Goal: Task Accomplishment & Management: Manage account settings

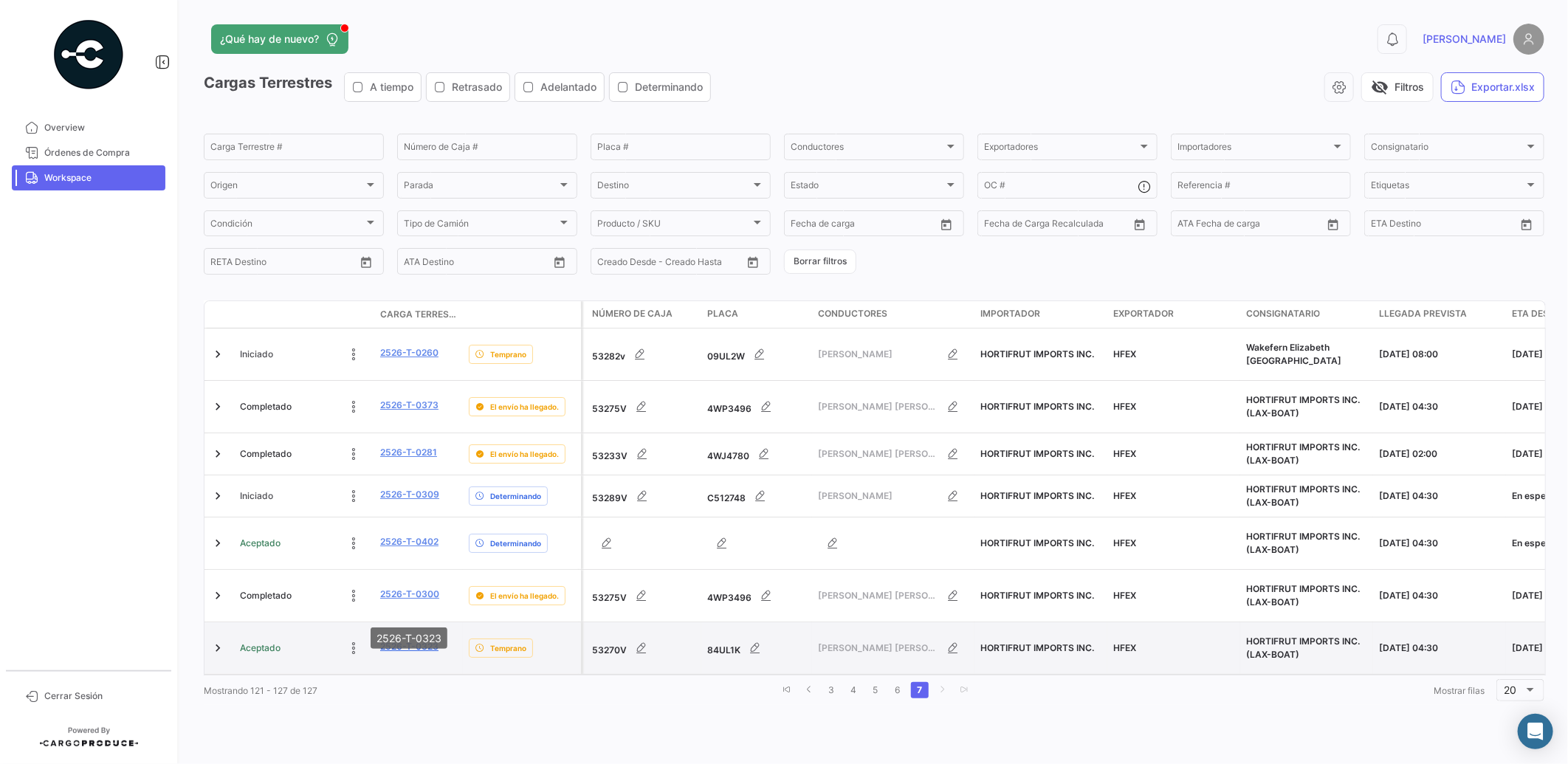
click at [399, 640] on link "2526-T-0323" at bounding box center [409, 647] width 58 height 13
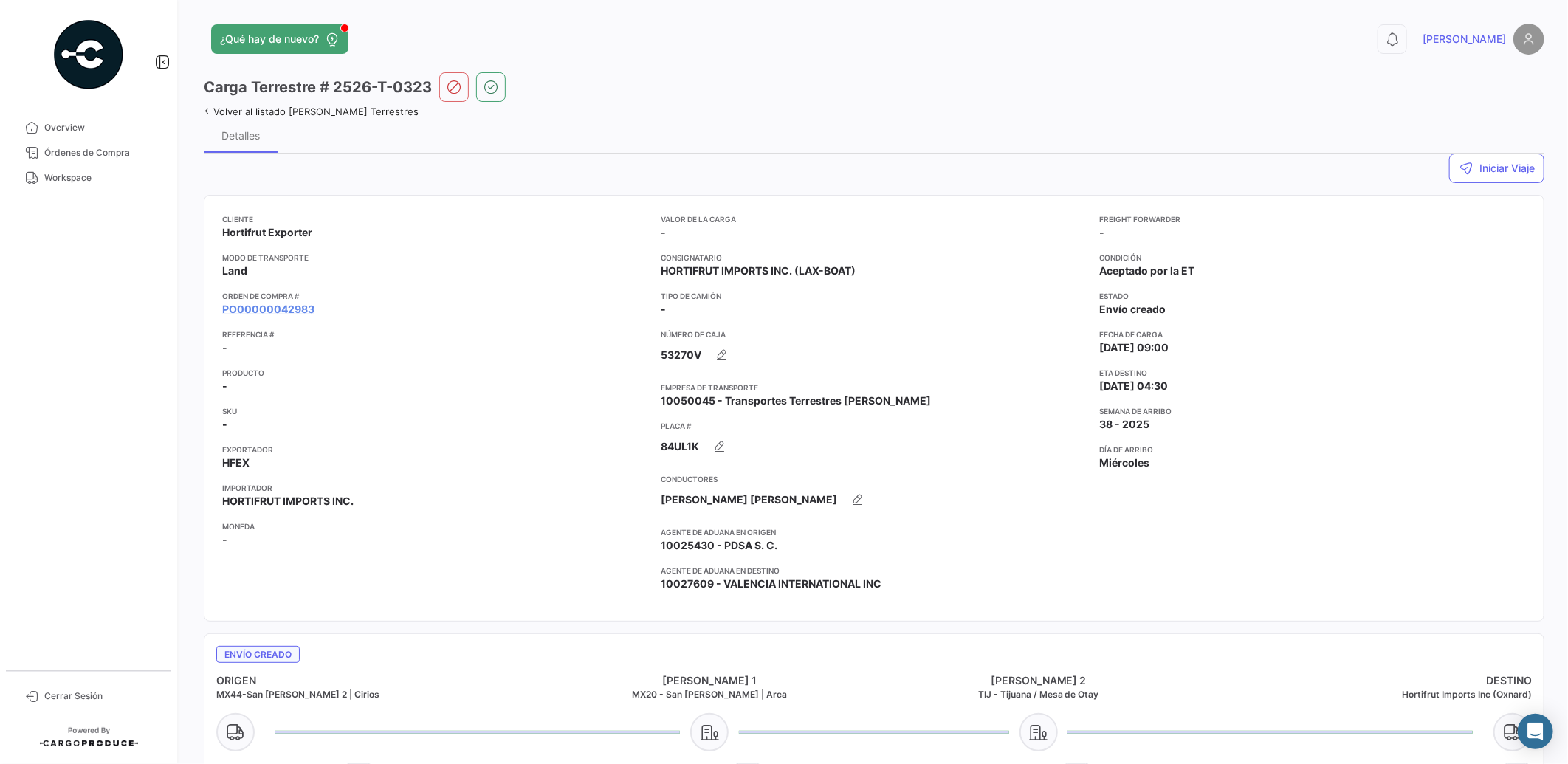
scroll to position [728, 0]
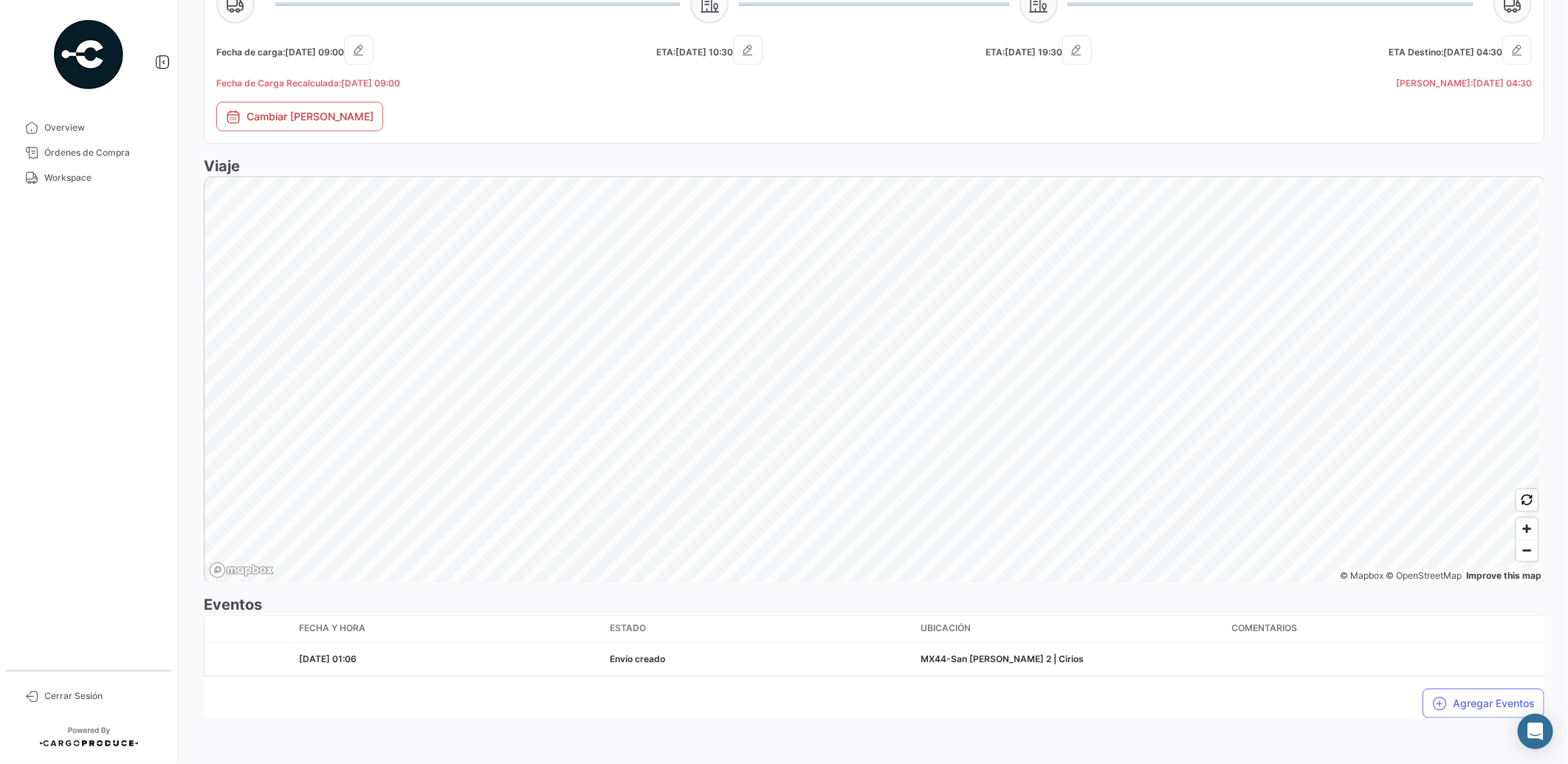
drag, startPoint x: 1567, startPoint y: 458, endPoint x: 1570, endPoint y: 571, distance: 113.0
click at [1568, 571] on html "Overview Órdenes de Compra Workspace Cerrar Sesión ¿Qué hay de nuevo? 0 [PERSON…" at bounding box center [784, 382] width 1568 height 764
click at [1472, 705] on button "Agregar Eventos" at bounding box center [1484, 704] width 122 height 30
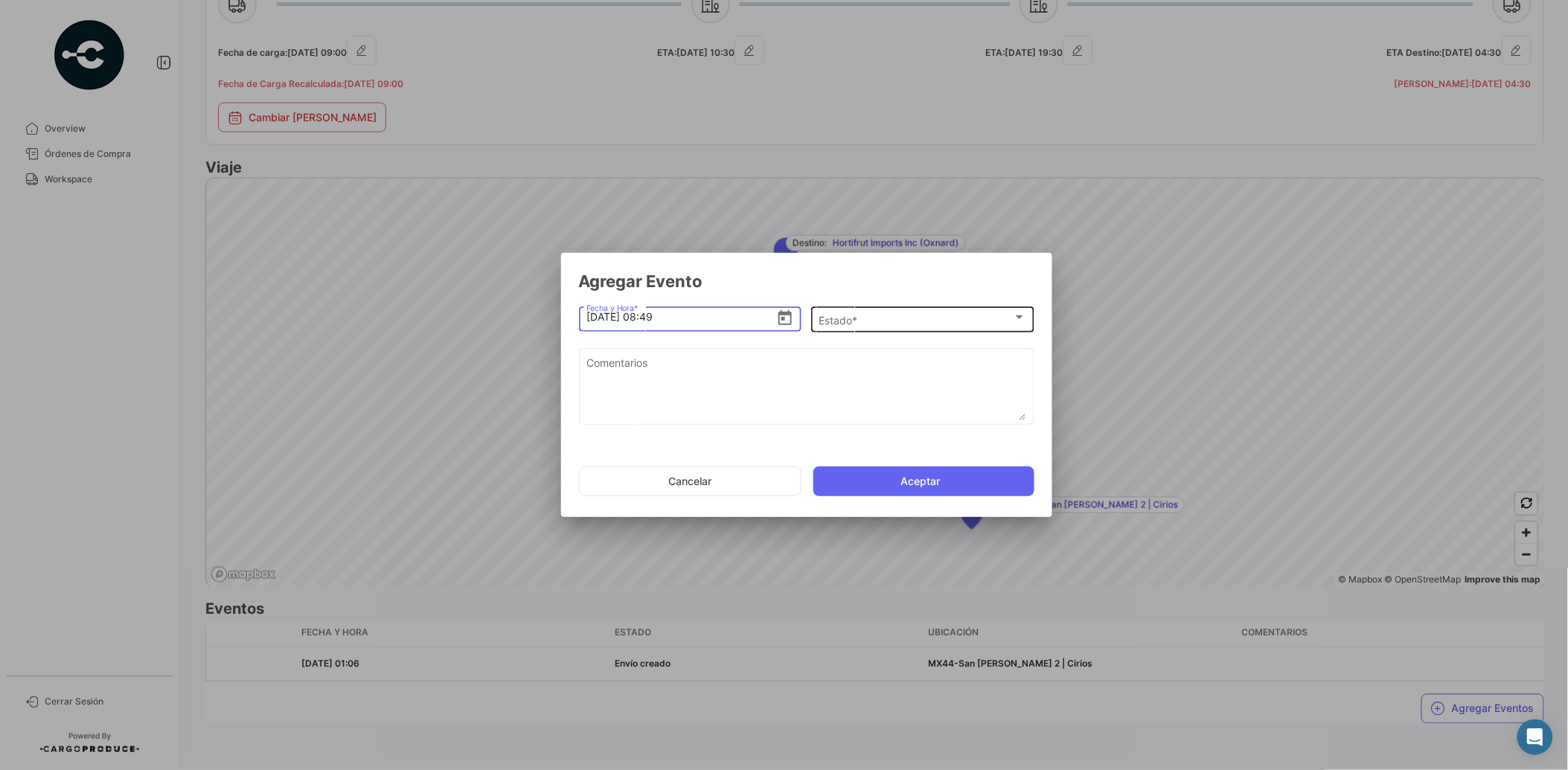
click at [835, 323] on span "Estado *" at bounding box center [916, 320] width 194 height 13
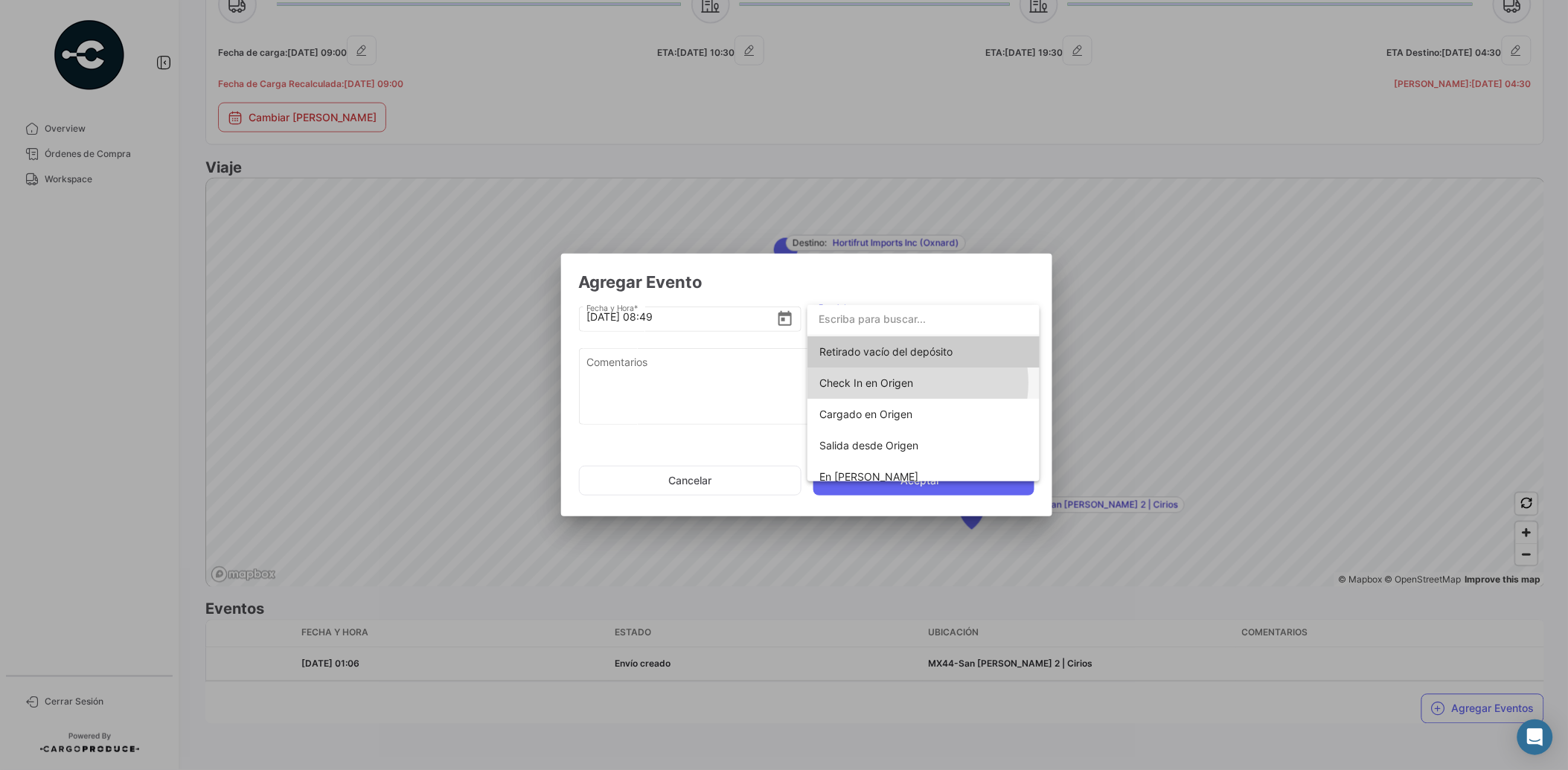
click at [914, 383] on span "Check In en Origen" at bounding box center [924, 383] width 209 height 31
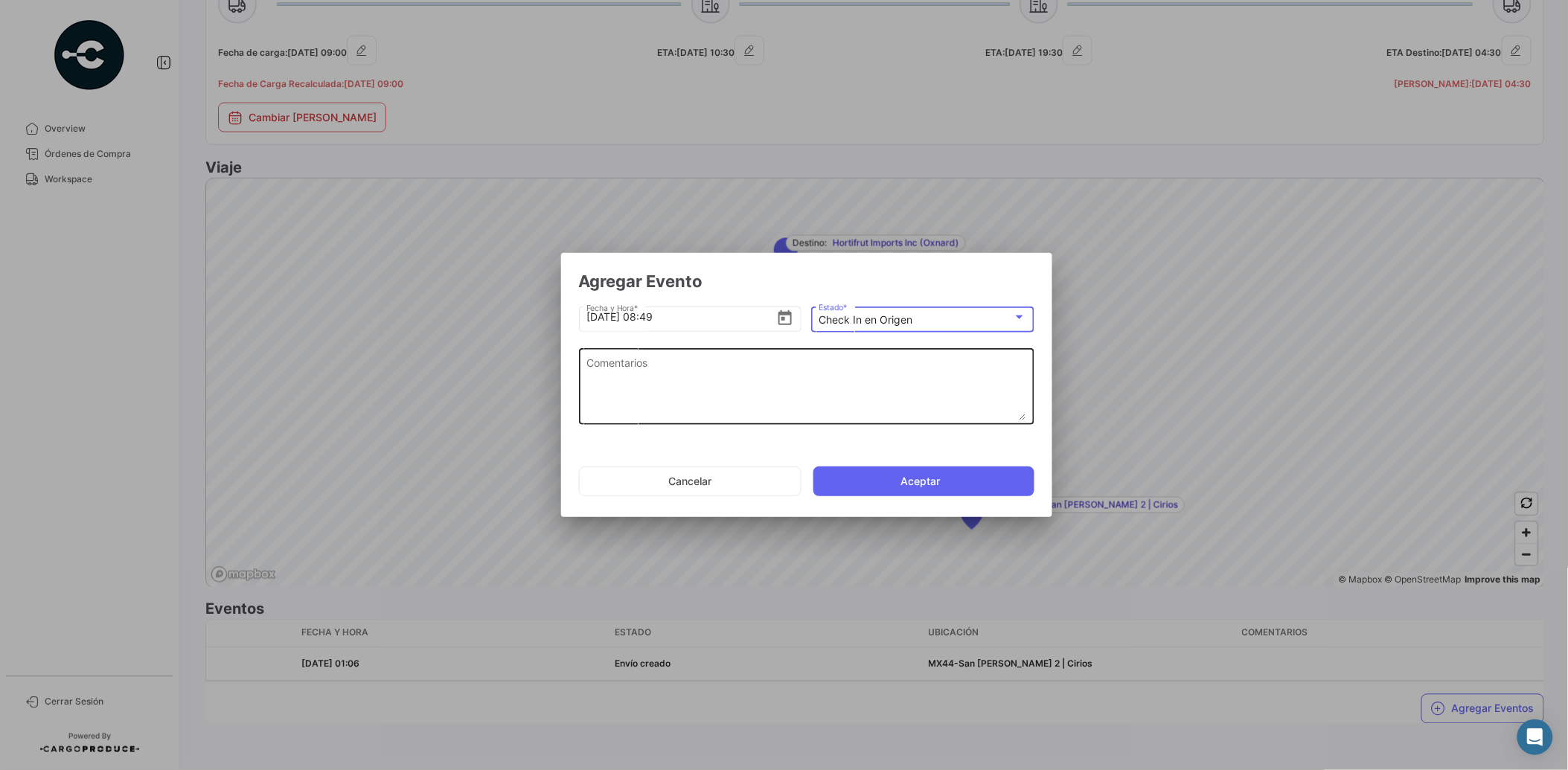
click at [814, 385] on textarea "Comentarios" at bounding box center [806, 388] width 440 height 65
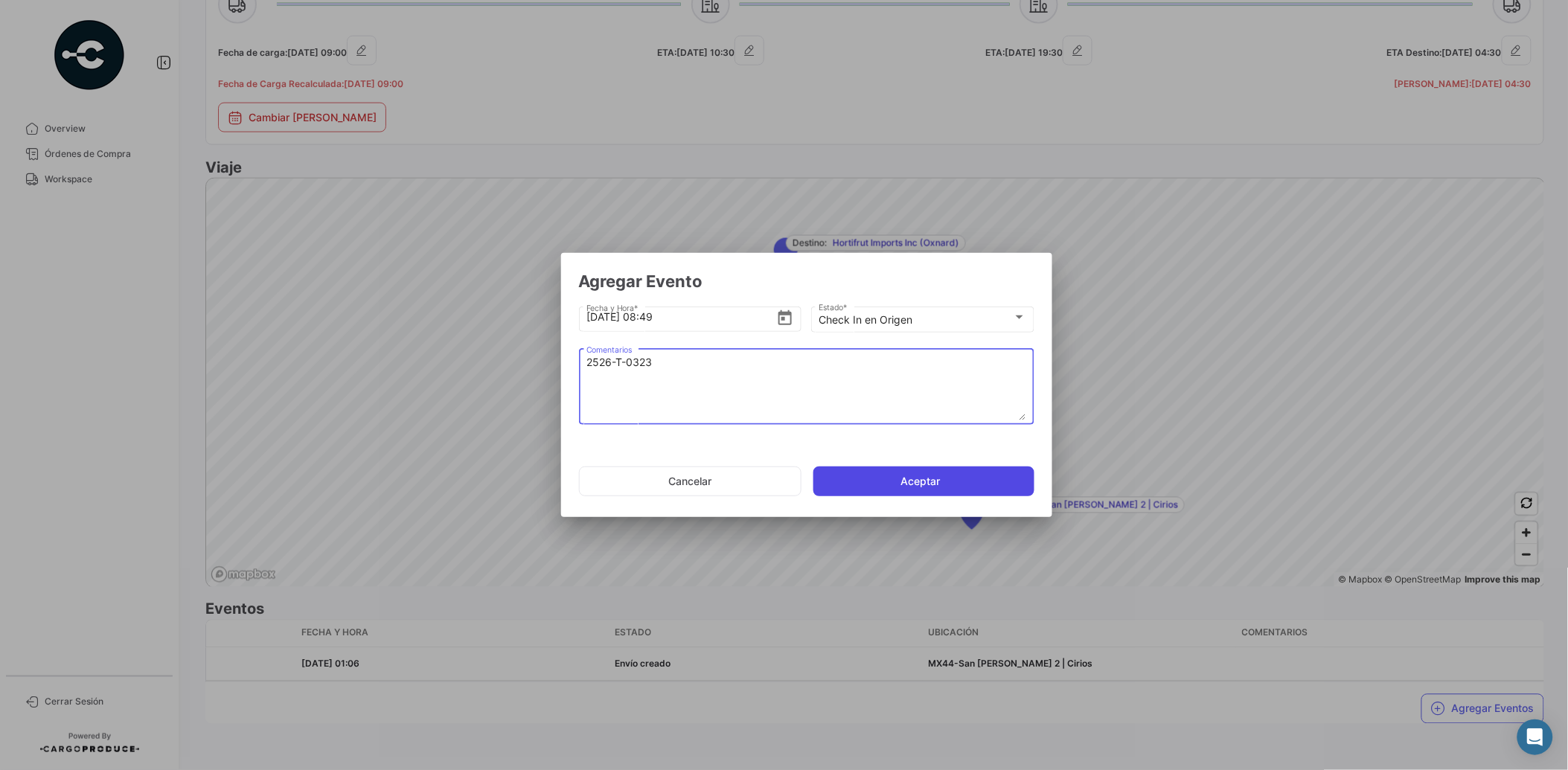
type textarea "2526-T-0323"
click at [972, 474] on button "Aceptar" at bounding box center [924, 482] width 221 height 30
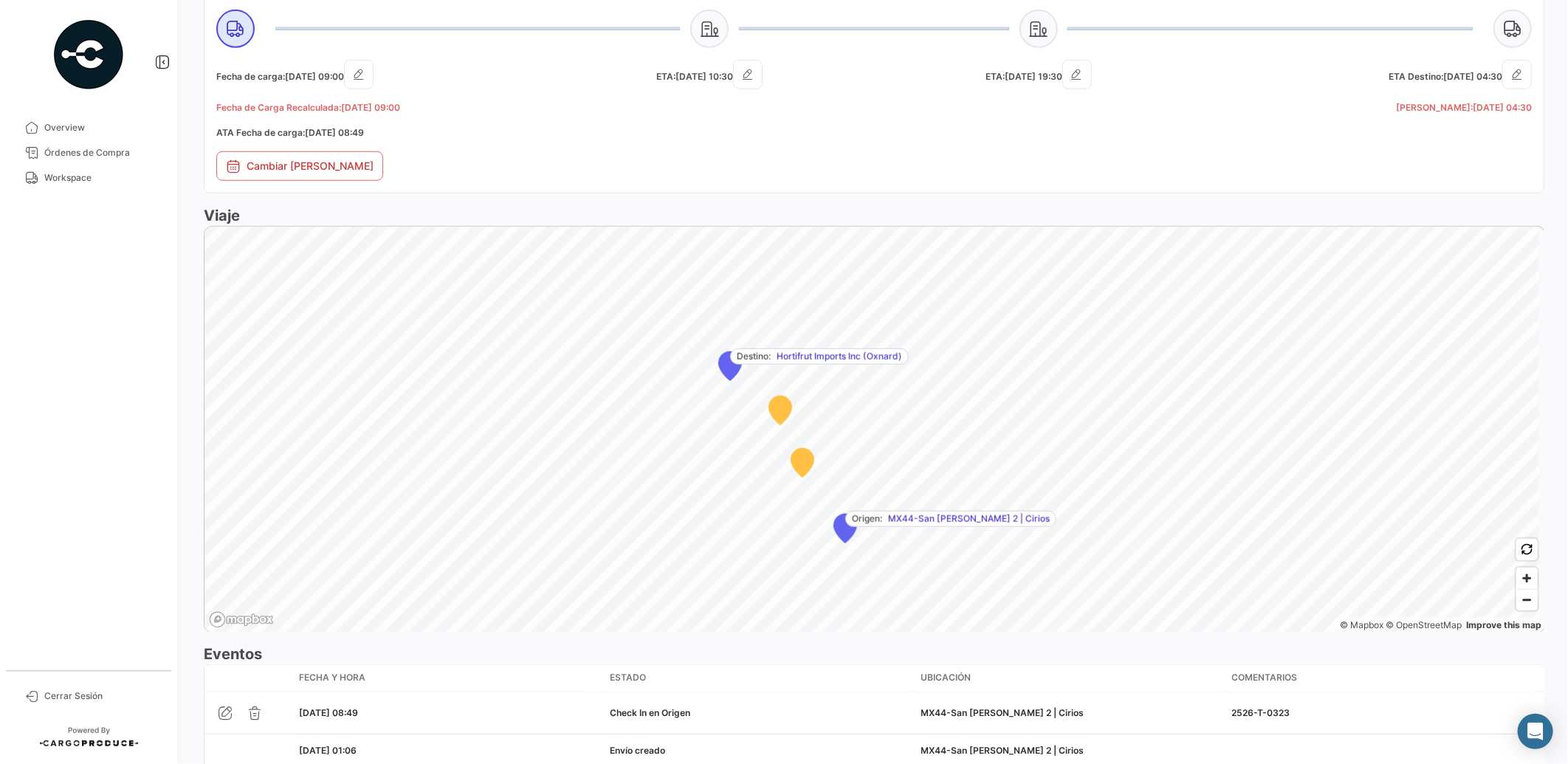
scroll to position [766, 0]
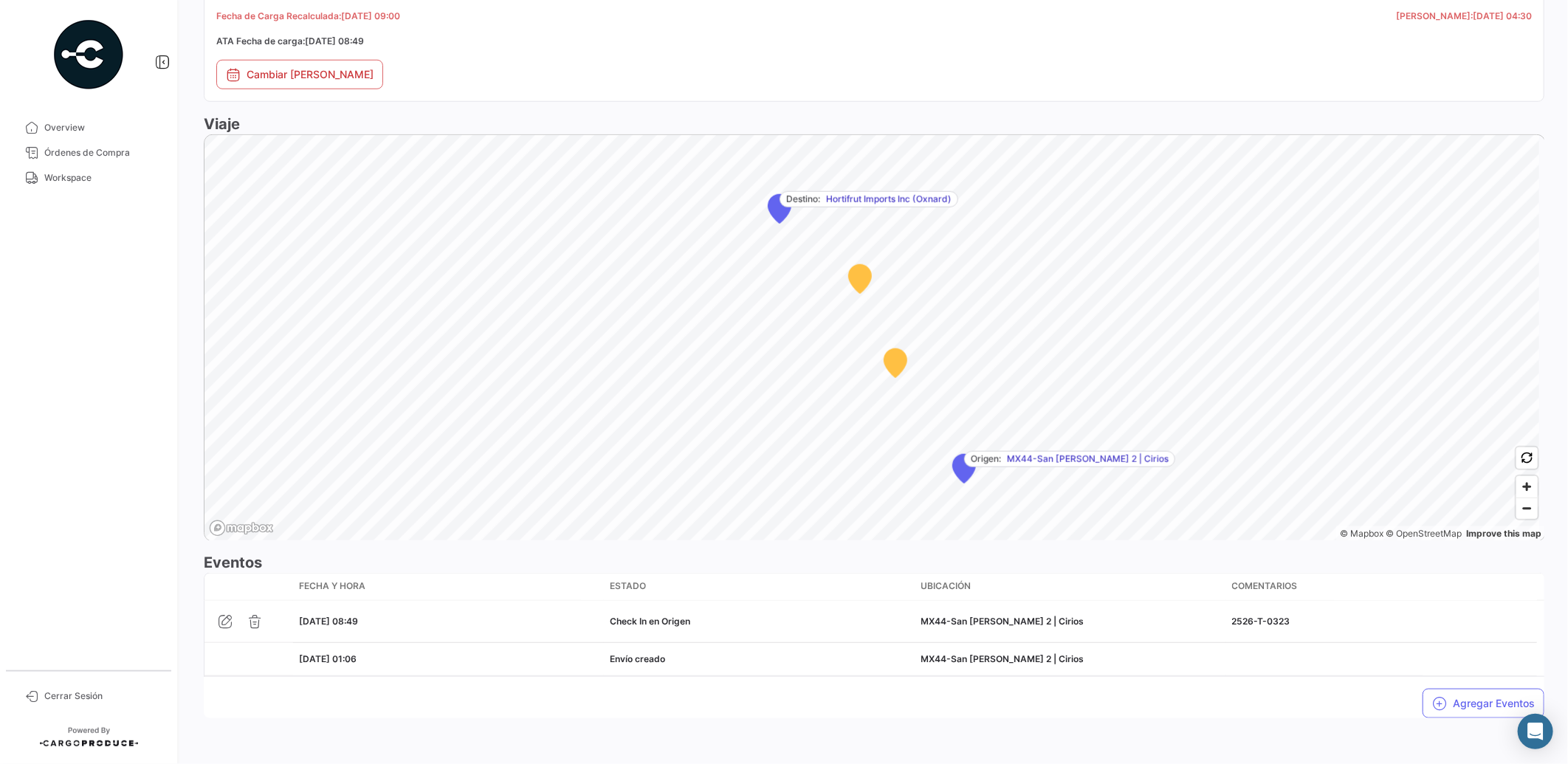
click at [1319, 699] on div "Agregar Eventos" at bounding box center [874, 697] width 1341 height 42
click at [77, 175] on span "Workspace" at bounding box center [101, 178] width 116 height 13
